Goal: Task Accomplishment & Management: Use online tool/utility

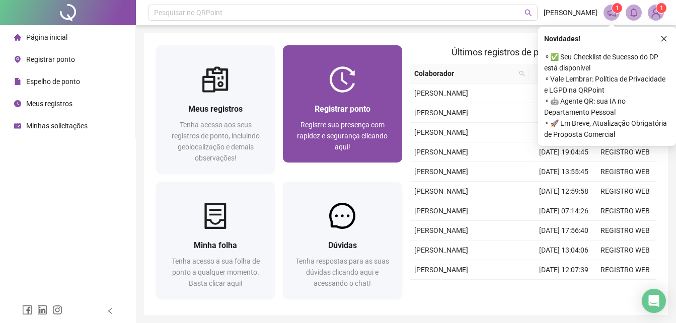
click at [334, 135] on span "Registre sua presença com rapidez e segurança clicando aqui!" at bounding box center [342, 136] width 91 height 30
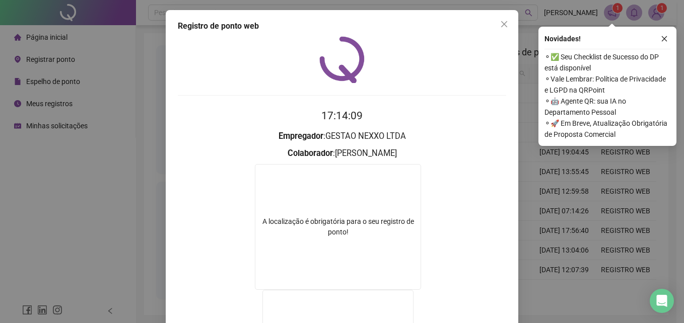
click at [548, 219] on div "Registro de ponto web 17:14:09 Empregador : GESTAO NEXXO LTDA Colaborador : MAI…" at bounding box center [342, 161] width 684 height 323
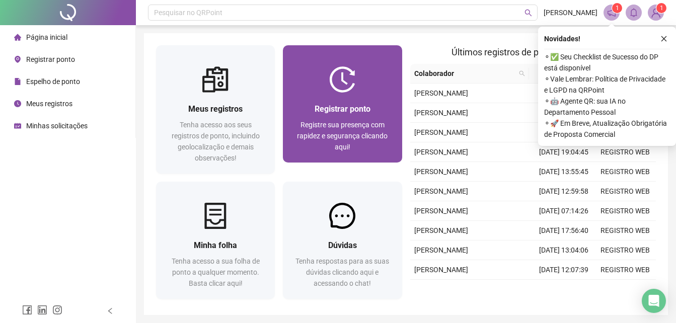
click at [352, 137] on span "Registre sua presença com rapidez e segurança clicando aqui!" at bounding box center [342, 136] width 91 height 30
